Goal: Task Accomplishment & Management: Complete application form

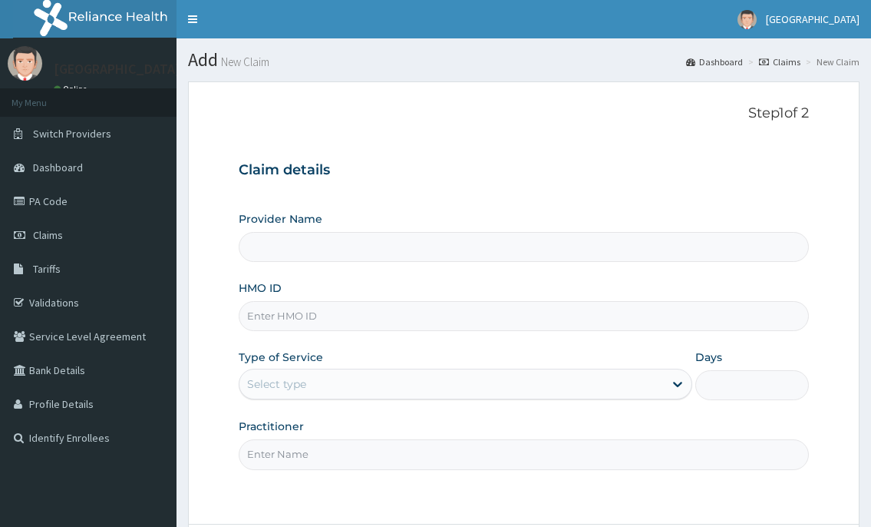
click at [336, 325] on input "HMO ID" at bounding box center [524, 316] width 570 height 30
type input "[GEOGRAPHIC_DATA]"
click at [22, 200] on icon at bounding box center [21, 201] width 15 height 11
